Goal: Task Accomplishment & Management: Use online tool/utility

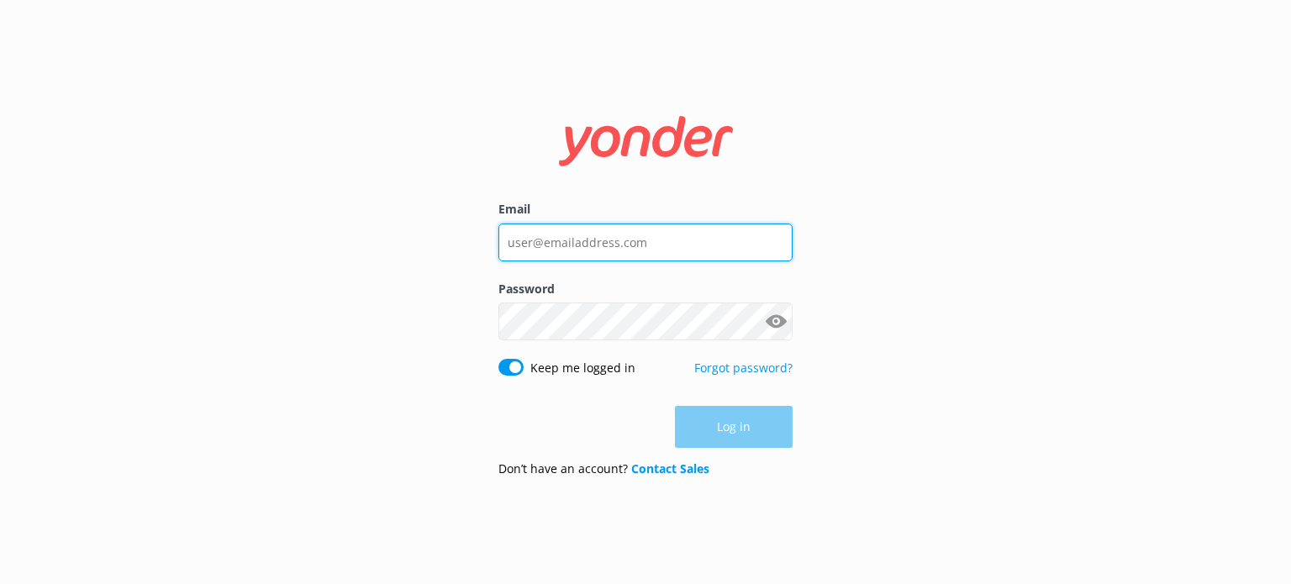
type input "[EMAIL_ADDRESS][DOMAIN_NAME]"
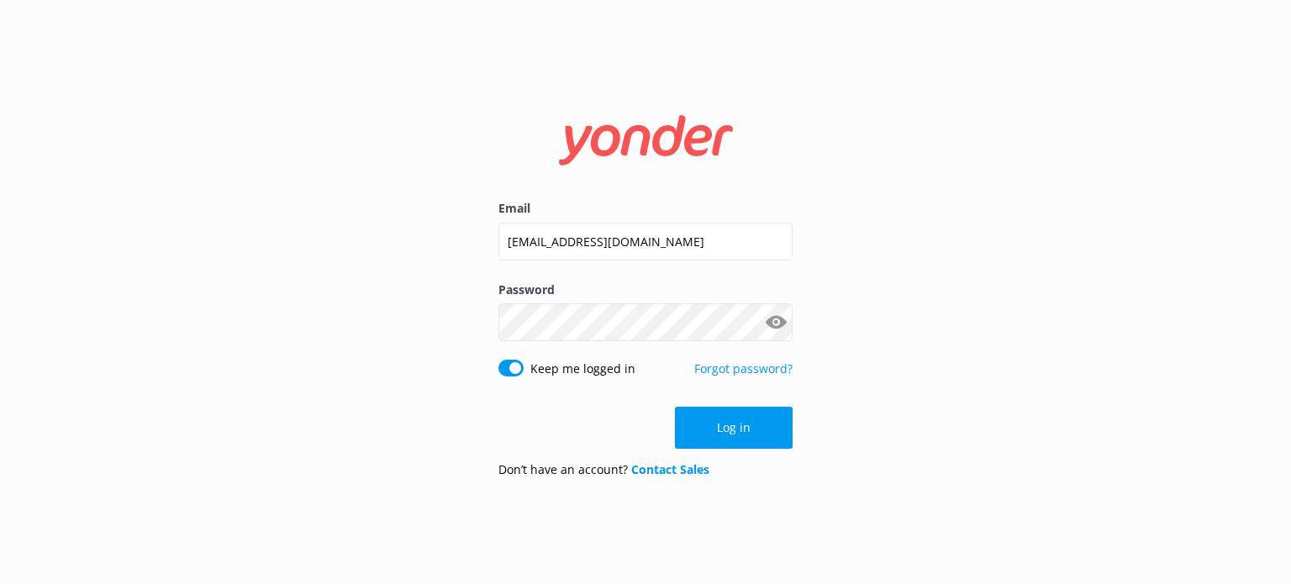
click at [690, 450] on form "Email [EMAIL_ADDRESS][DOMAIN_NAME] Password Show password Keep me logged in For…" at bounding box center [645, 291] width 294 height 399
click at [690, 446] on button "Log in" at bounding box center [734, 428] width 118 height 42
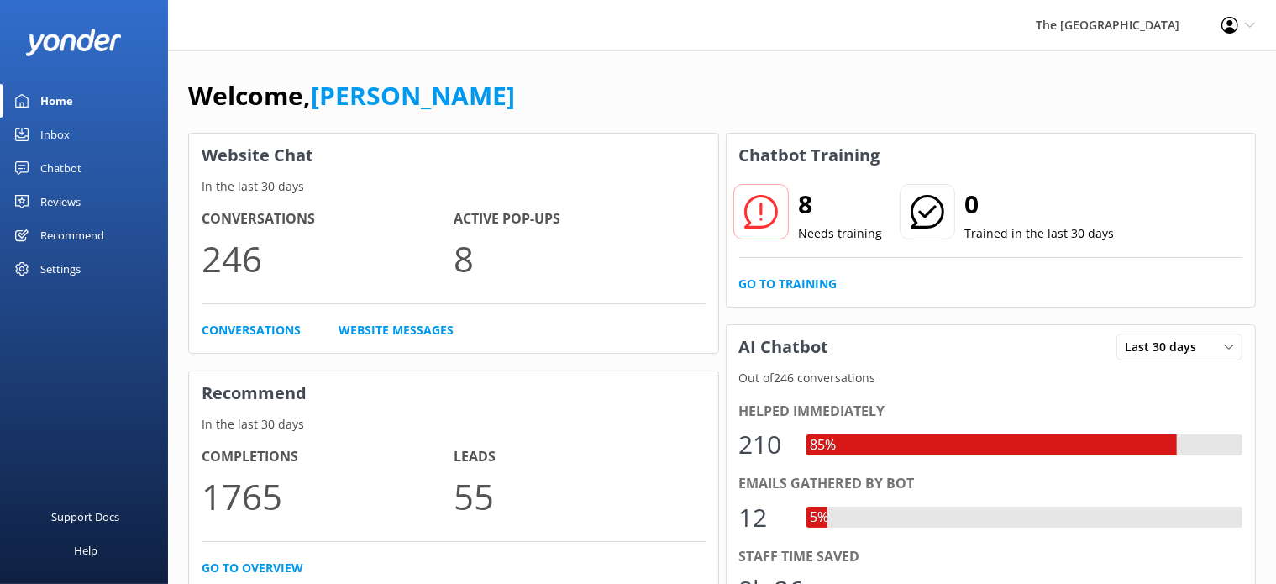
click at [65, 141] on div "Inbox" at bounding box center [54, 135] width 29 height 34
